Goal: Check status: Check status

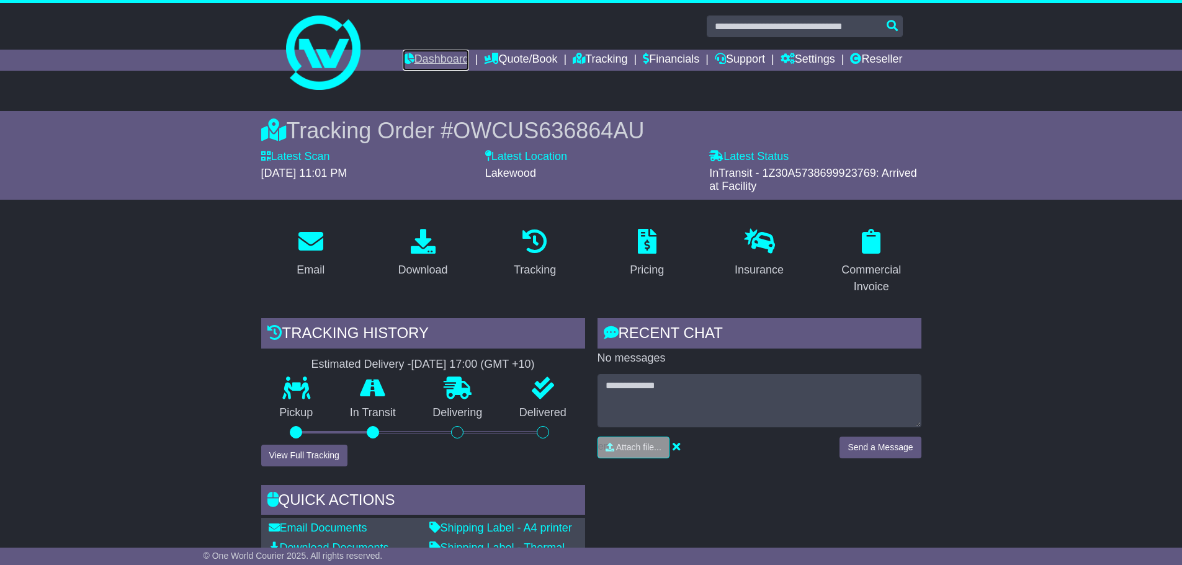
click at [422, 63] on link "Dashboard" at bounding box center [436, 60] width 66 height 21
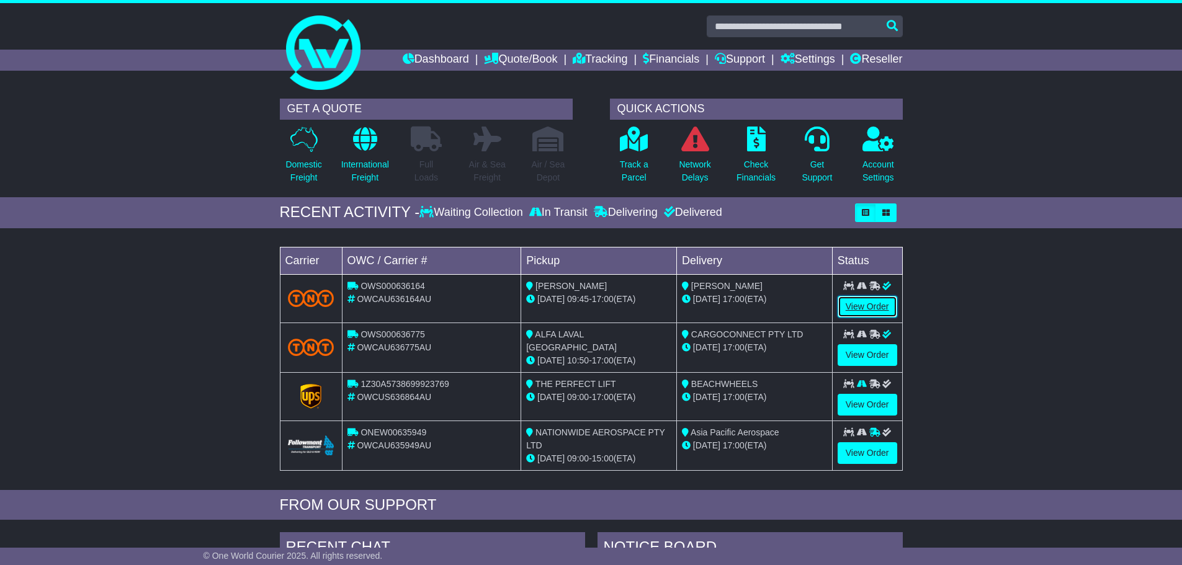
click at [864, 305] on link "View Order" at bounding box center [868, 307] width 60 height 22
